Goal: Task Accomplishment & Management: Use online tool/utility

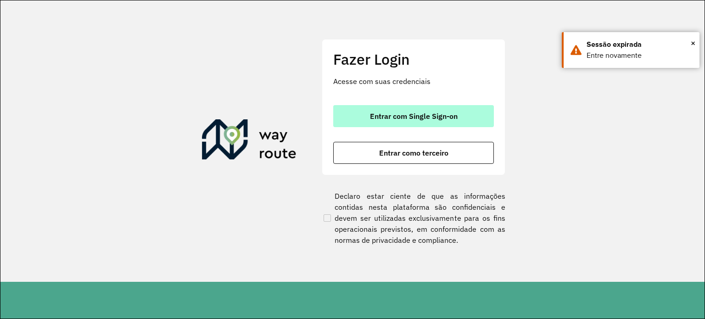
click at [438, 113] on span "Entrar com Single Sign-on" at bounding box center [414, 115] width 88 height 7
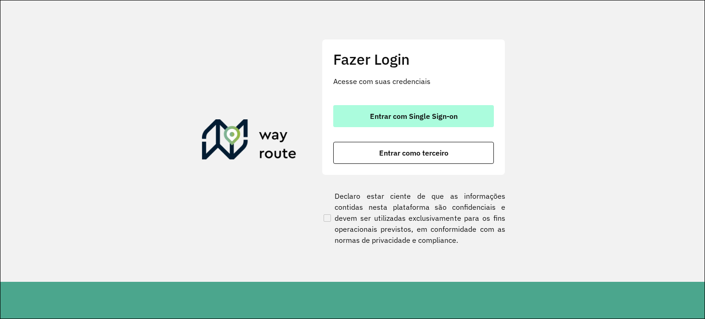
click at [418, 114] on span "Entrar com Single Sign-on" at bounding box center [414, 115] width 88 height 7
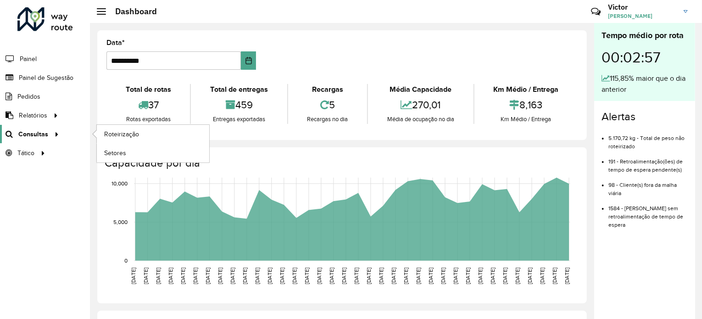
click at [52, 135] on icon at bounding box center [55, 134] width 8 height 14
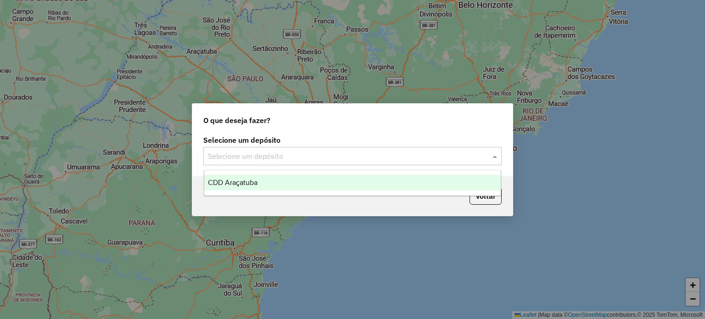
click at [340, 152] on input "text" at bounding box center [343, 156] width 271 height 11
click at [304, 181] on div "CDD Araçatuba" at bounding box center [352, 183] width 297 height 16
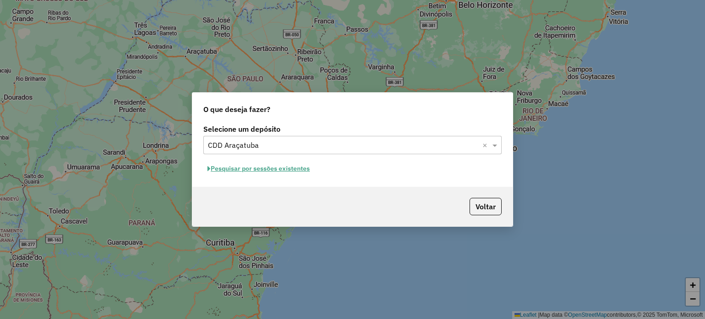
click at [262, 169] on button "Pesquisar por sessões existentes" at bounding box center [258, 169] width 111 height 14
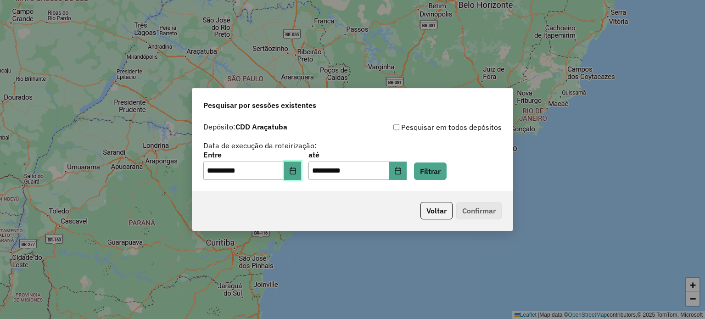
click at [296, 173] on icon "Choose Date" at bounding box center [292, 170] width 7 height 7
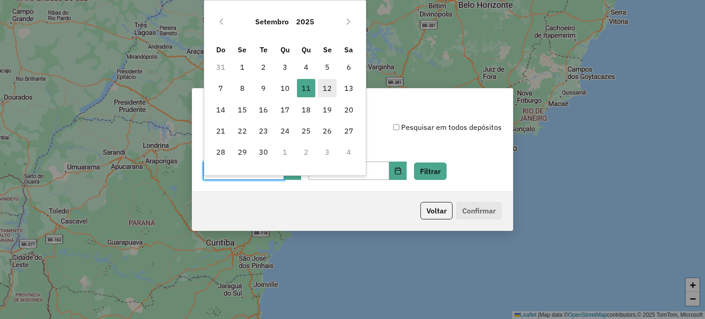
click at [328, 86] on span "12" at bounding box center [327, 88] width 18 height 18
type input "**********"
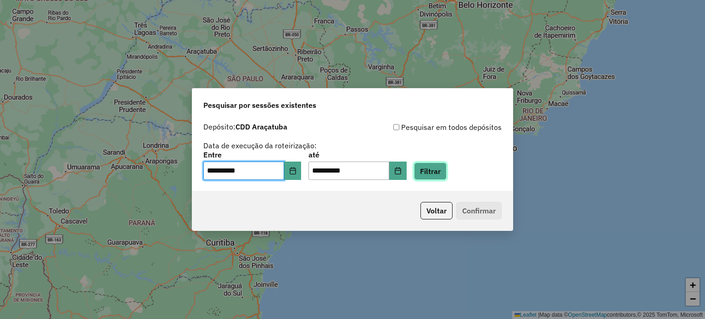
click at [437, 176] on button "Filtrar" at bounding box center [430, 170] width 33 height 17
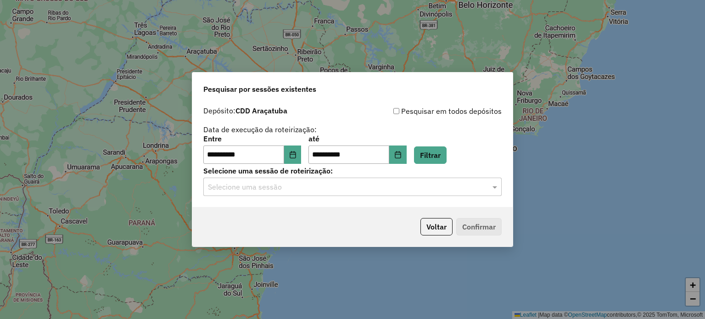
click at [298, 189] on input "text" at bounding box center [343, 187] width 271 height 11
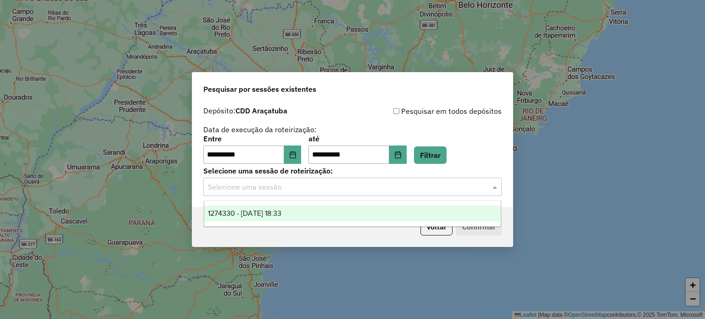
click at [281, 211] on span "1274330 - 12/09/2025 18:33" at bounding box center [244, 213] width 73 height 8
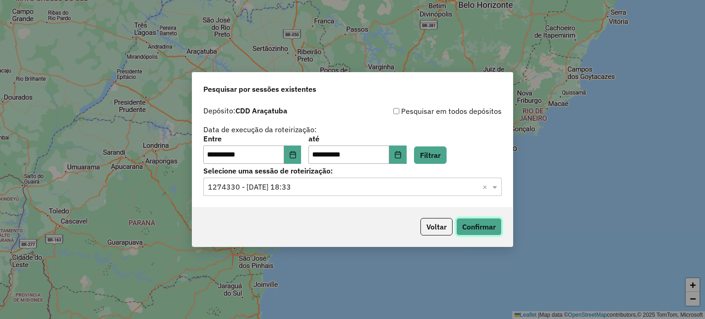
click at [477, 223] on button "Confirmar" at bounding box center [478, 226] width 45 height 17
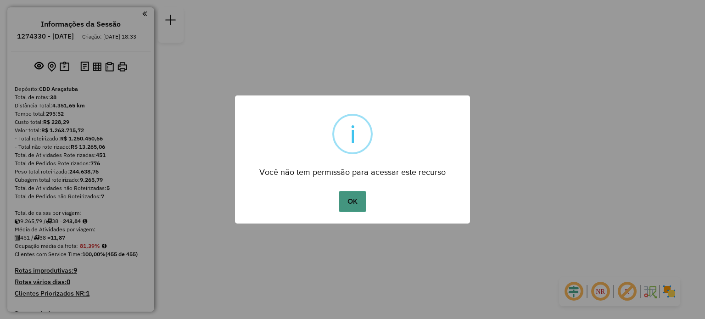
click at [362, 200] on button "OK" at bounding box center [352, 201] width 27 height 21
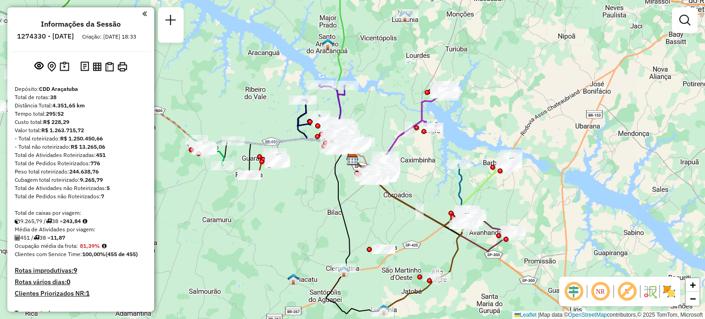
click at [600, 290] on em at bounding box center [600, 291] width 22 height 22
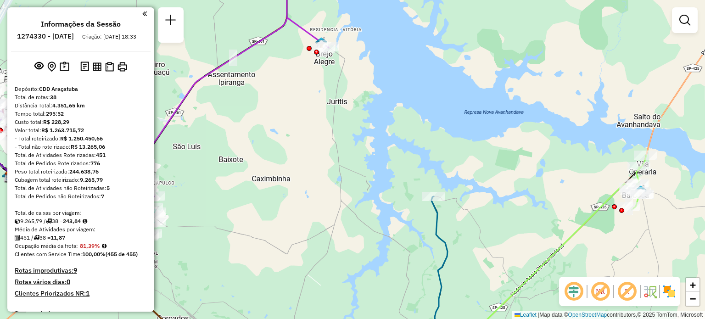
click at [329, 96] on div "Janela de atendimento Grade de atendimento Capacidade Transportadoras Veículos …" at bounding box center [352, 159] width 705 height 319
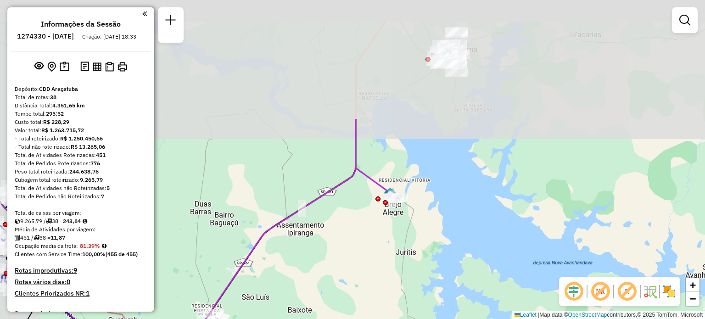
drag, startPoint x: 281, startPoint y: 97, endPoint x: 350, endPoint y: 257, distance: 174.3
click at [350, 257] on div "Janela de atendimento Grade de atendimento Capacidade Transportadoras Veículos …" at bounding box center [352, 159] width 705 height 319
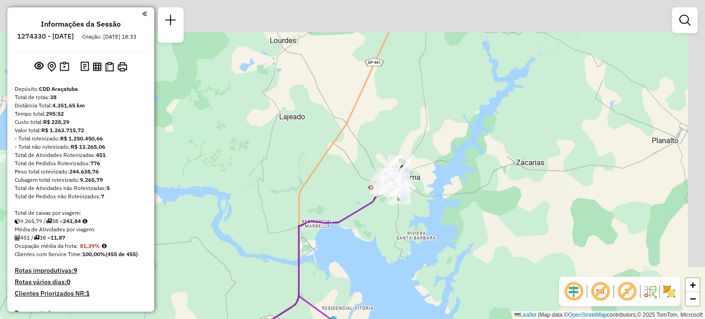
drag, startPoint x: 468, startPoint y: 136, endPoint x: 410, endPoint y: 256, distance: 133.6
click at [410, 256] on div "Janela de atendimento Grade de atendimento Capacidade Transportadoras Veículos …" at bounding box center [352, 159] width 705 height 319
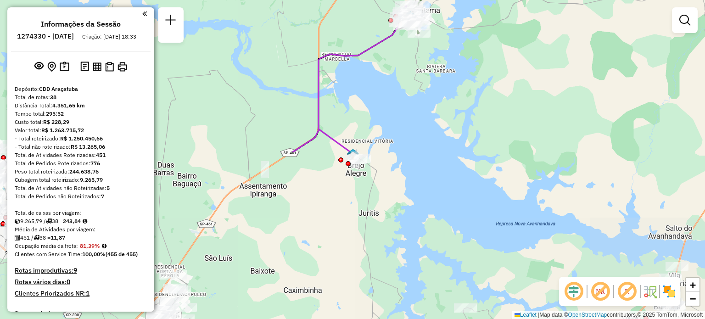
drag, startPoint x: 263, startPoint y: 267, endPoint x: 395, endPoint y: 68, distance: 238.5
click at [395, 68] on div "Janela de atendimento Grade de atendimento Capacidade Transportadoras Veículos …" at bounding box center [352, 159] width 705 height 319
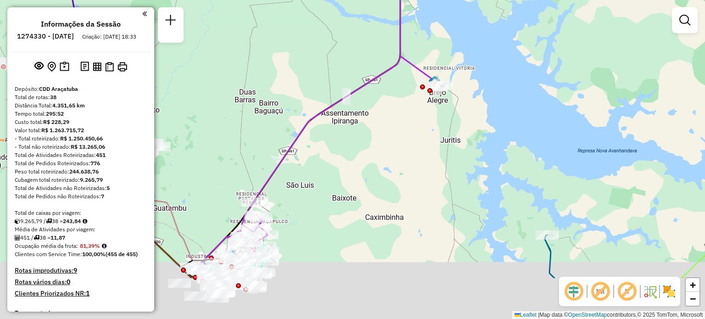
drag, startPoint x: 303, startPoint y: 262, endPoint x: 384, endPoint y: 189, distance: 109.5
click at [384, 189] on div "Janela de atendimento Grade de atendimento Capacidade Transportadoras Veículos …" at bounding box center [352, 159] width 705 height 319
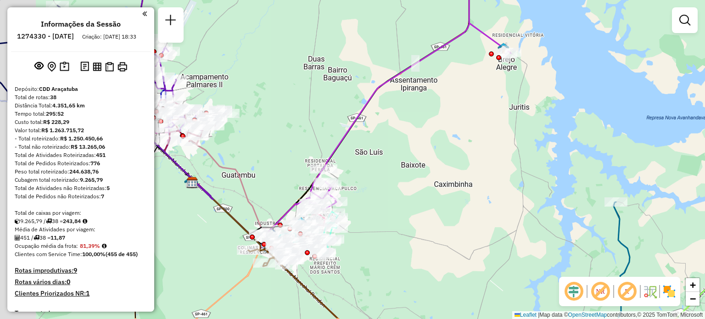
drag, startPoint x: 327, startPoint y: 222, endPoint x: 396, endPoint y: 189, distance: 76.3
click at [396, 189] on div "Janela de atendimento Grade de atendimento Capacidade Transportadoras Veículos …" at bounding box center [352, 159] width 705 height 319
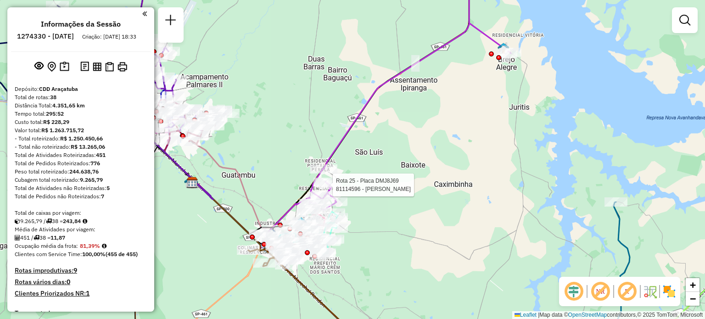
select select "**********"
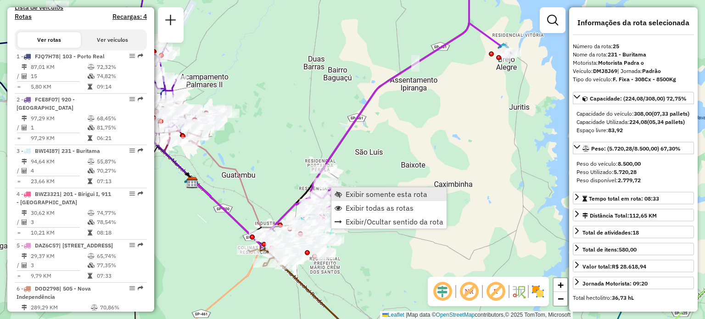
scroll to position [1582, 0]
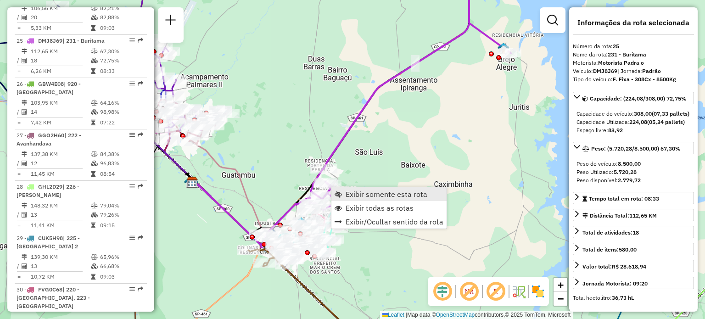
click at [350, 191] on span "Exibir somente esta rota" at bounding box center [386, 193] width 82 height 7
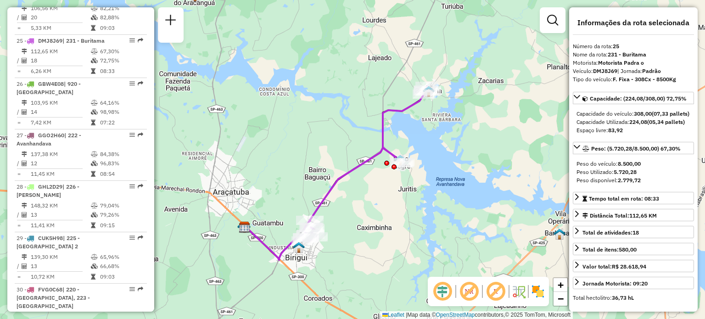
drag, startPoint x: 410, startPoint y: 169, endPoint x: 392, endPoint y: 182, distance: 22.7
click at [392, 182] on div "Janela de atendimento Grade de atendimento Capacidade Transportadoras Veículos …" at bounding box center [352, 159] width 705 height 319
click at [536, 295] on img at bounding box center [537, 291] width 15 height 15
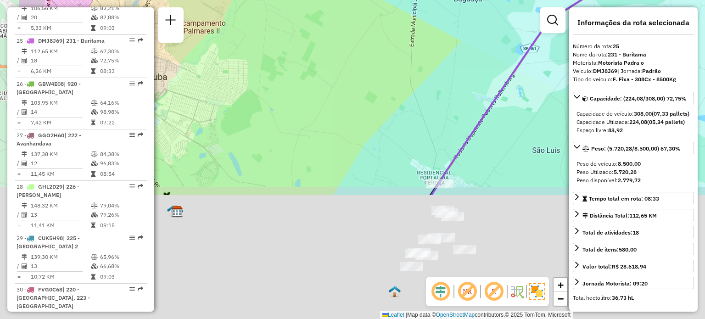
drag, startPoint x: 295, startPoint y: 249, endPoint x: 384, endPoint y: 94, distance: 179.4
click at [384, 94] on div "Janela de atendimento Grade de atendimento Capacidade Transportadoras Veículos …" at bounding box center [352, 159] width 705 height 319
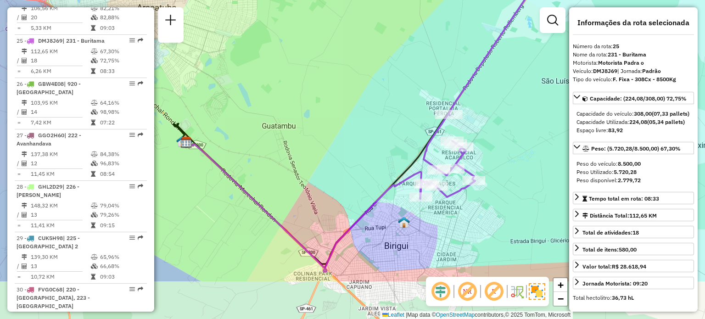
drag, startPoint x: 391, startPoint y: 199, endPoint x: 400, endPoint y: 130, distance: 69.9
click at [400, 130] on div "Janela de atendimento Grade de atendimento Capacidade Transportadoras Veículos …" at bounding box center [352, 159] width 705 height 319
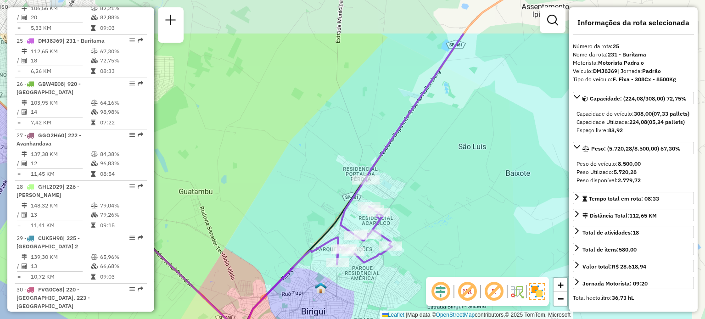
drag, startPoint x: 435, startPoint y: 83, endPoint x: 279, endPoint y: 234, distance: 218.0
click at [279, 234] on div "Janela de atendimento Grade de atendimento Capacidade Transportadoras Veículos …" at bounding box center [352, 159] width 705 height 319
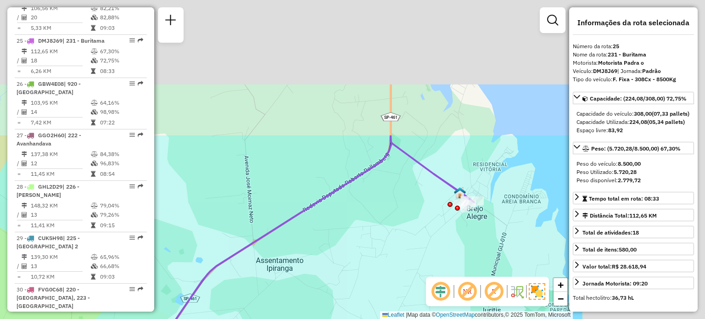
drag, startPoint x: 446, startPoint y: 145, endPoint x: 251, endPoint y: 316, distance: 259.4
click at [251, 316] on div "Janela de atendimento Grade de atendimento Capacidade Transportadoras Veículos …" at bounding box center [352, 159] width 705 height 319
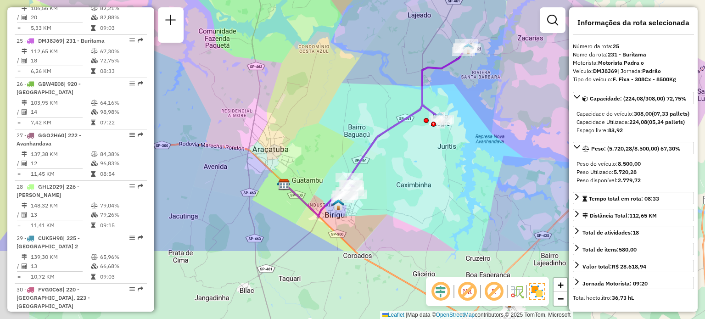
drag, startPoint x: 347, startPoint y: 277, endPoint x: 396, endPoint y: 176, distance: 111.8
click at [396, 176] on div "Janela de atendimento Grade de atendimento Capacidade Transportadoras Veículos …" at bounding box center [352, 159] width 705 height 319
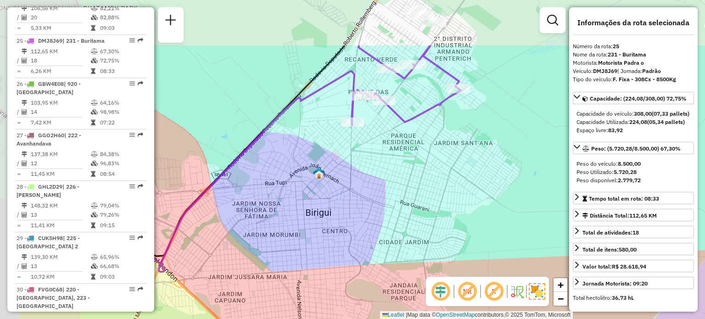
drag, startPoint x: 253, startPoint y: 157, endPoint x: 343, endPoint y: 234, distance: 118.7
click at [343, 234] on div "Janela de atendimento Grade de atendimento Capacidade Transportadoras Veículos …" at bounding box center [352, 159] width 705 height 319
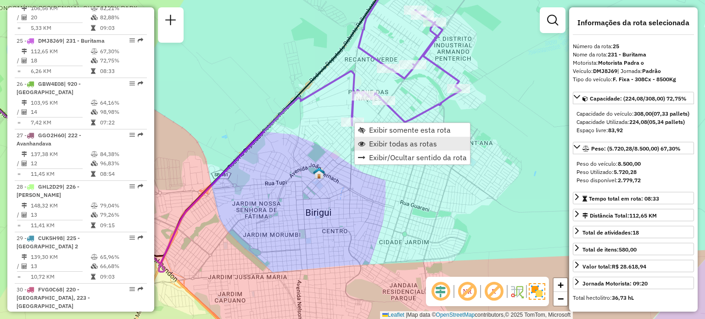
click at [375, 141] on span "Exibir todas as rotas" at bounding box center [403, 143] width 68 height 7
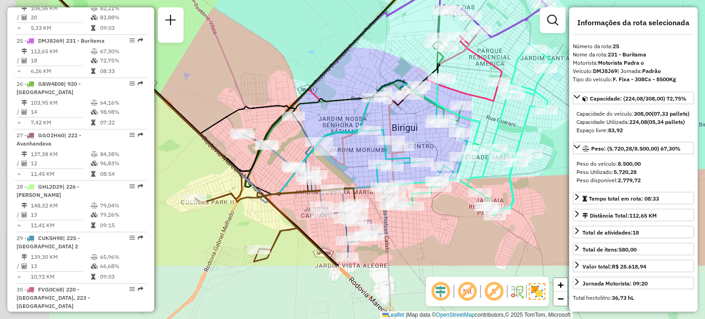
drag, startPoint x: 248, startPoint y: 171, endPoint x: 334, endPoint y: 86, distance: 121.0
click at [334, 86] on div "Janela de atendimento Grade de atendimento Capacidade Transportadoras Veículos …" at bounding box center [352, 159] width 705 height 319
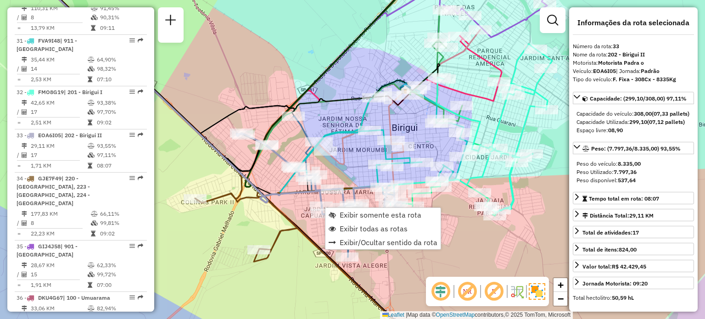
scroll to position [1967, 0]
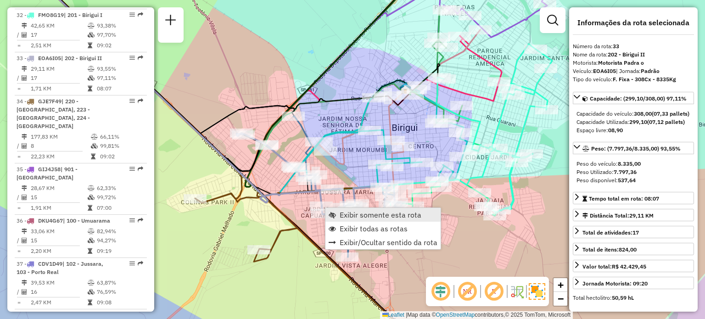
click at [336, 214] on link "Exibir somente esta rota" at bounding box center [382, 215] width 115 height 14
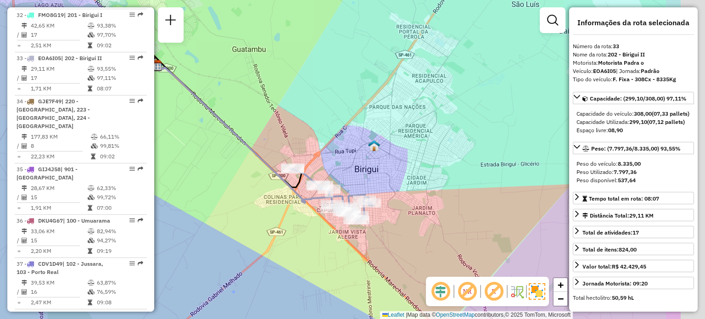
drag, startPoint x: 417, startPoint y: 260, endPoint x: 314, endPoint y: 231, distance: 106.9
click at [314, 231] on div "Janela de atendimento Grade de atendimento Capacidade Transportadoras Veículos …" at bounding box center [352, 159] width 705 height 319
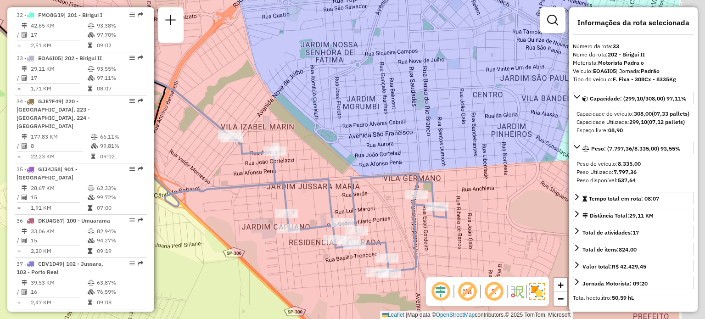
drag, startPoint x: 339, startPoint y: 230, endPoint x: 239, endPoint y: 218, distance: 101.2
click at [239, 218] on div "Janela de atendimento Grade de atendimento Capacidade Transportadoras Veículos …" at bounding box center [352, 159] width 705 height 319
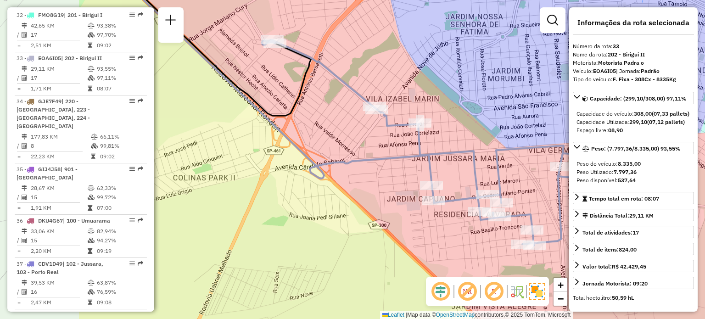
drag, startPoint x: 233, startPoint y: 210, endPoint x: 382, endPoint y: 184, distance: 151.9
click at [382, 184] on div "Janela de atendimento Grade de atendimento Capacidade Transportadoras Veículos …" at bounding box center [352, 159] width 705 height 319
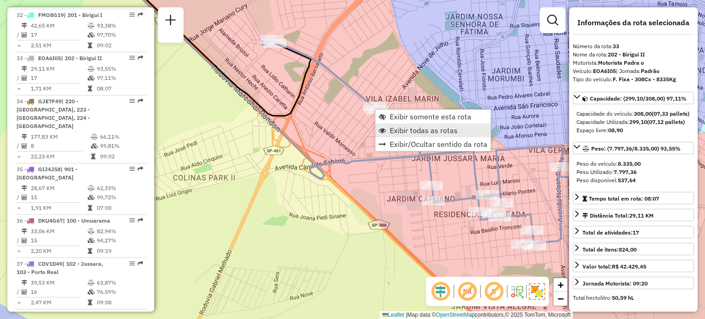
click at [391, 127] on span "Exibir todas as rotas" at bounding box center [424, 130] width 68 height 7
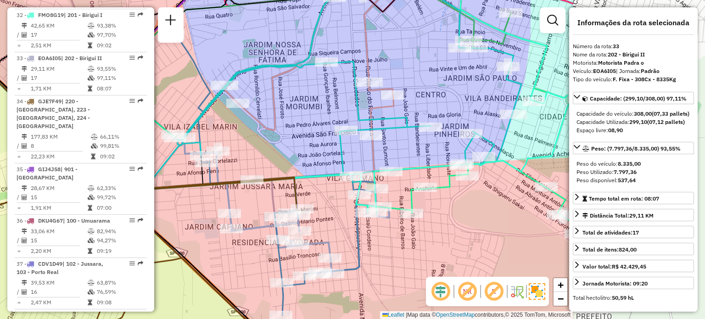
drag, startPoint x: 464, startPoint y: 118, endPoint x: 262, endPoint y: 146, distance: 203.8
click at [262, 146] on div "Janela de atendimento Grade de atendimento Capacidade Transportadoras Veículos …" at bounding box center [352, 159] width 705 height 319
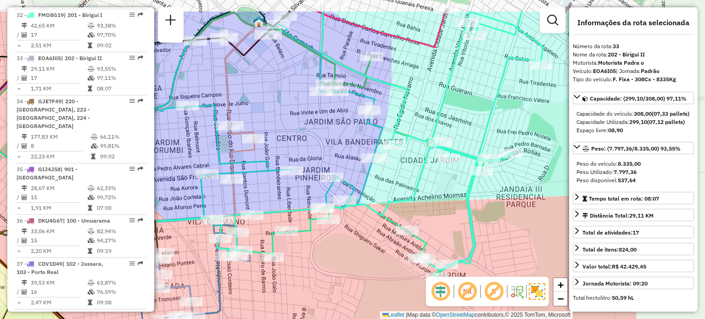
drag, startPoint x: 468, startPoint y: 269, endPoint x: 329, endPoint y: 313, distance: 145.7
click at [329, 313] on div "Janela de atendimento Grade de atendimento Capacidade Transportadoras Veículos …" at bounding box center [352, 159] width 705 height 319
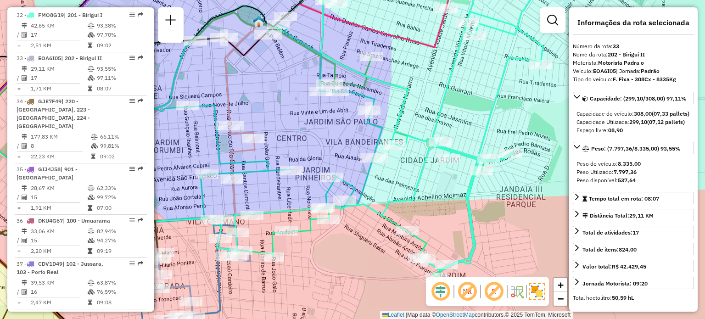
scroll to position [1778, 0]
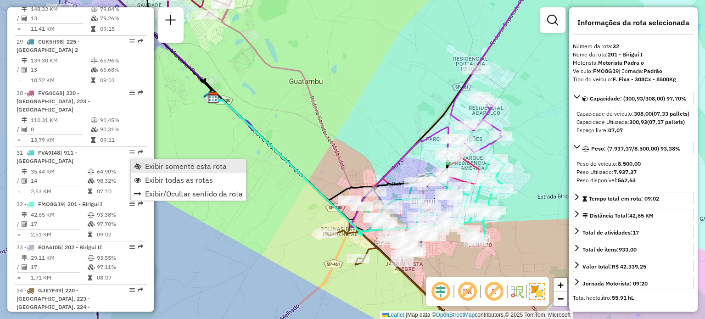
click at [170, 167] on span "Exibir somente esta rota" at bounding box center [186, 165] width 82 height 7
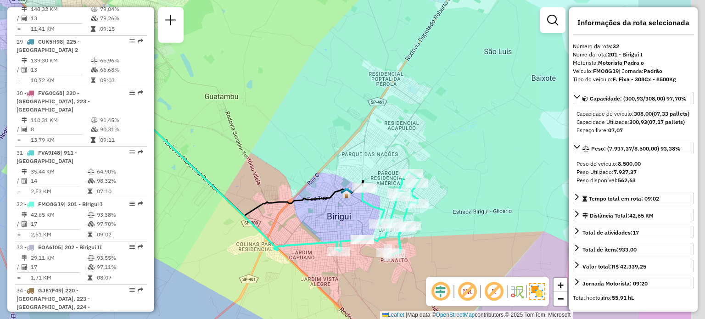
drag, startPoint x: 410, startPoint y: 205, endPoint x: 271, endPoint y: 223, distance: 140.2
click at [271, 223] on div "Janela de atendimento Grade de atendimento Capacidade Transportadoras Veículos …" at bounding box center [352, 159] width 705 height 319
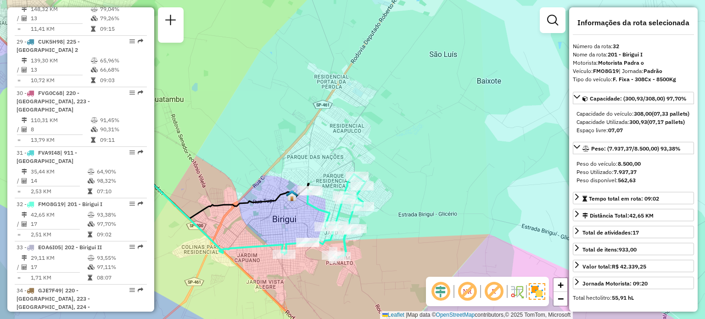
scroll to position [1436, 0]
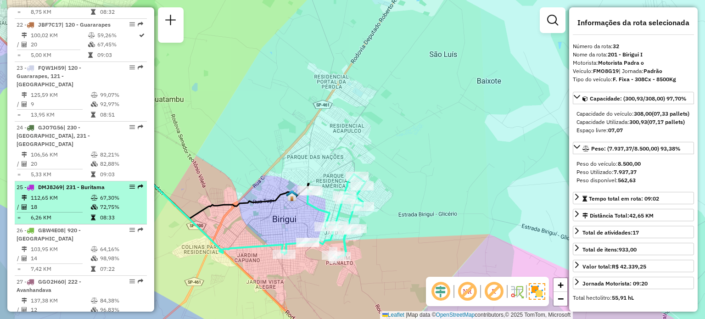
click at [62, 181] on li "25 - DMJ8J69 | 231 - Buritama 112,65 KM 67,30% / 18 72,75% = 6,26 KM 08:33" at bounding box center [81, 202] width 132 height 43
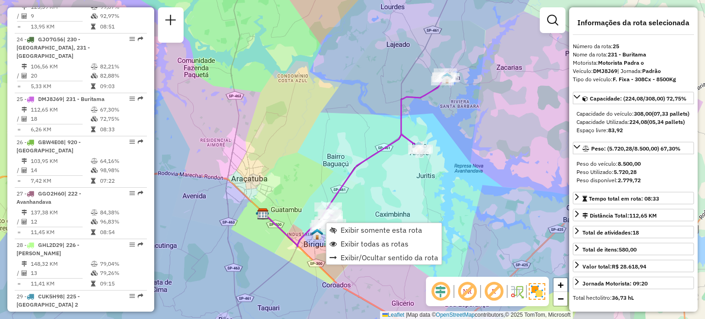
scroll to position [1582, 0]
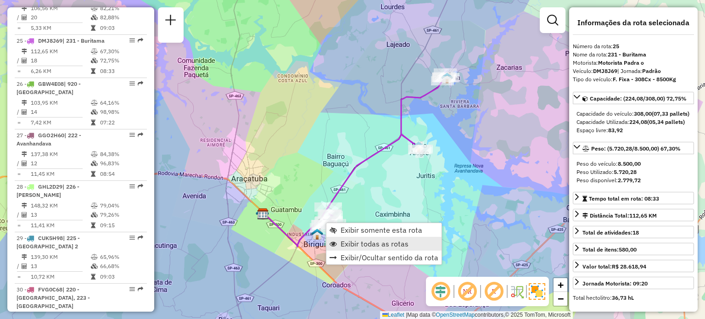
click at [349, 242] on span "Exibir todas as rotas" at bounding box center [374, 243] width 68 height 7
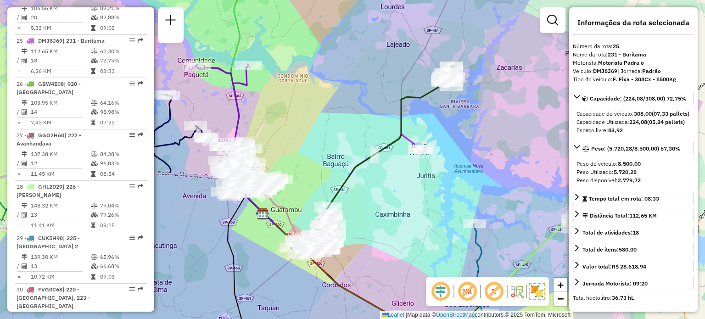
click at [349, 242] on div "Janela de atendimento Grade de atendimento Capacidade Transportadoras Veículos …" at bounding box center [352, 159] width 705 height 319
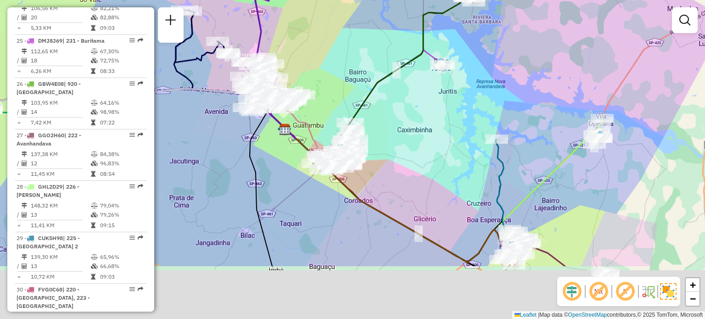
drag, startPoint x: 266, startPoint y: 267, endPoint x: 288, endPoint y: 182, distance: 88.6
click at [288, 182] on div "Janela de atendimento Grade de atendimento Capacidade Transportadoras Veículos …" at bounding box center [352, 159] width 705 height 319
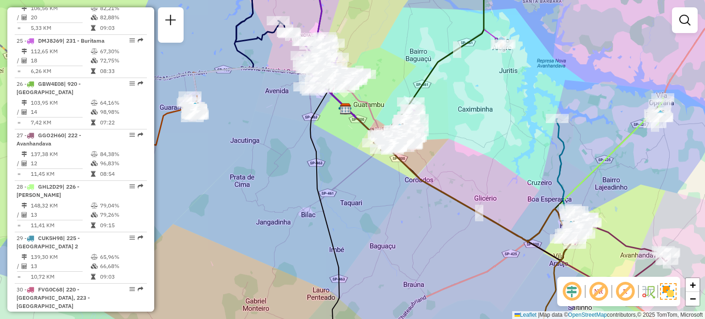
drag, startPoint x: 286, startPoint y: 211, endPoint x: 347, endPoint y: 191, distance: 63.6
click at [347, 191] on div "Janela de atendimento Grade de atendimento Capacidade Transportadoras Veículos …" at bounding box center [352, 159] width 705 height 319
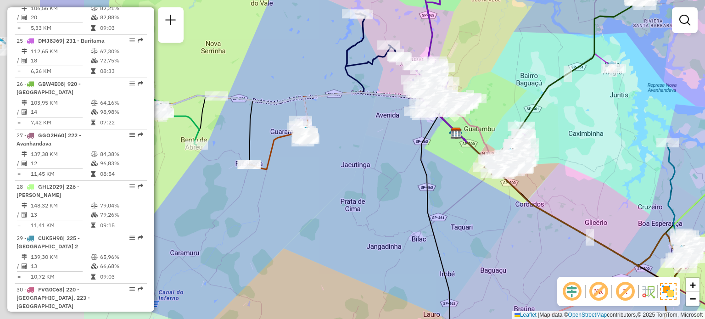
drag, startPoint x: 259, startPoint y: 191, endPoint x: 375, endPoint y: 218, distance: 119.2
click at [375, 218] on div "Janela de atendimento Grade de atendimento Capacidade Transportadoras Veículos …" at bounding box center [352, 159] width 705 height 319
